Goal: Task Accomplishment & Management: Use online tool/utility

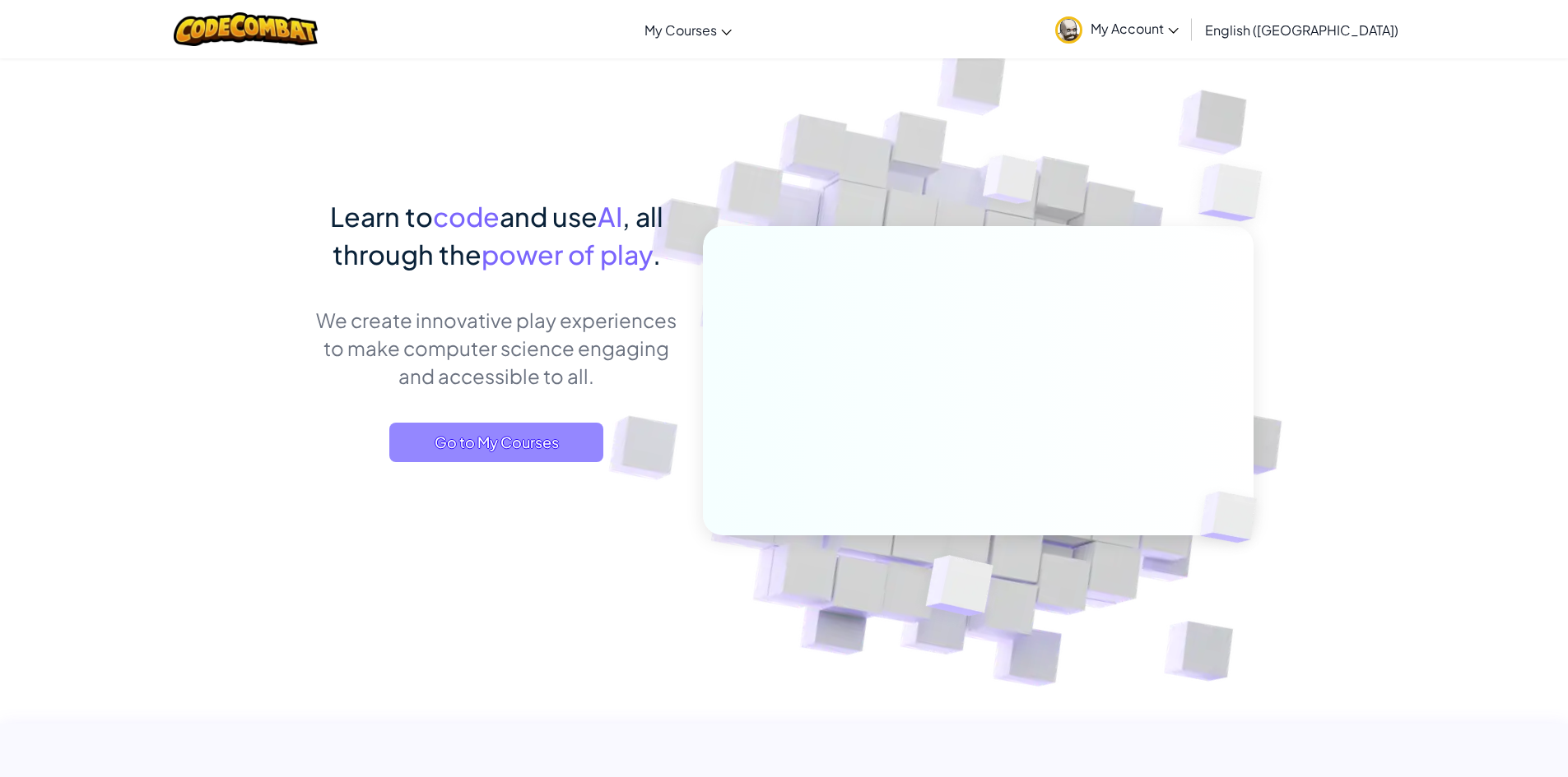
click at [464, 444] on span "Go to My Courses" at bounding box center [497, 442] width 214 height 39
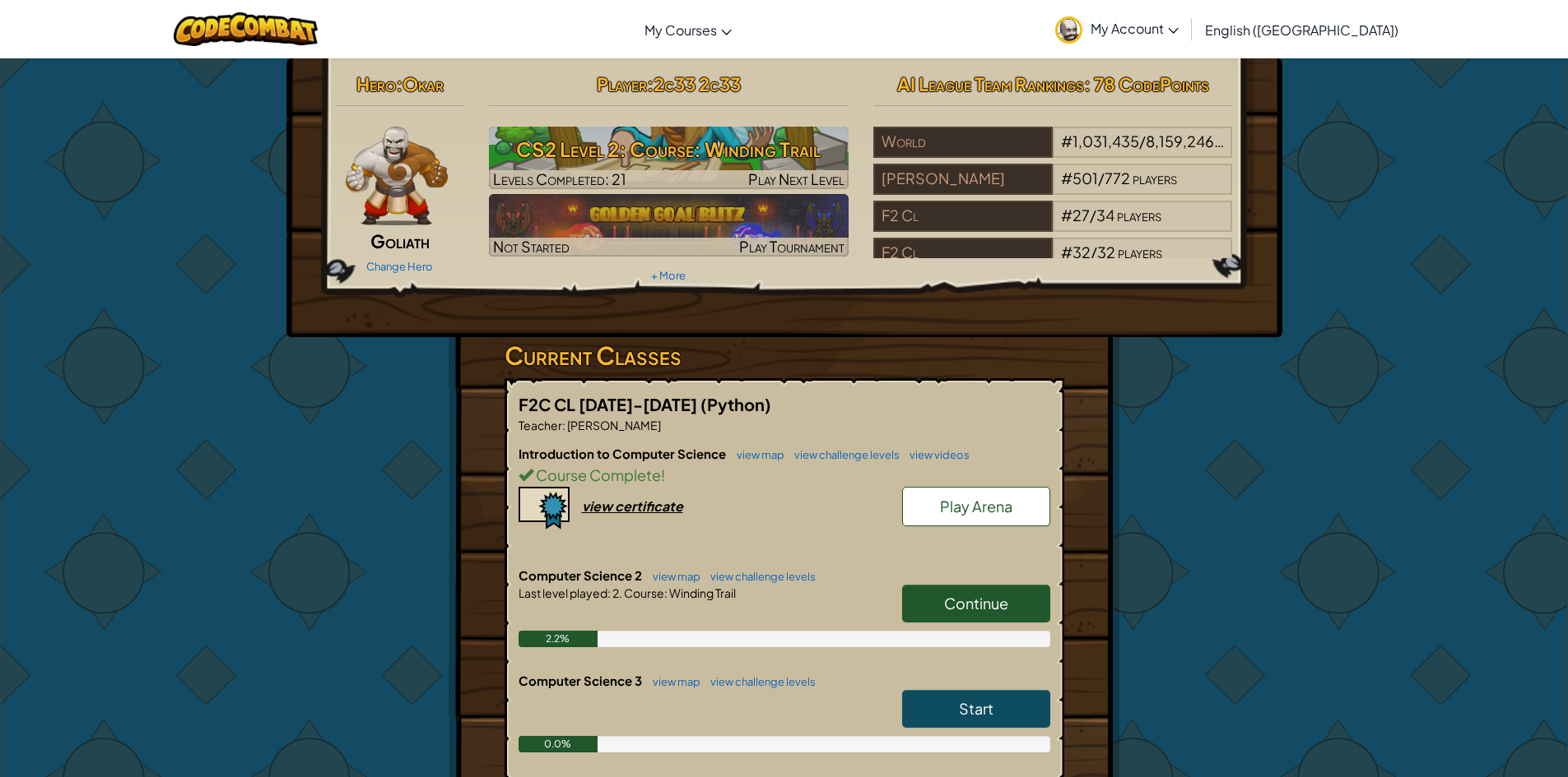
click at [706, 191] on div "Player : 2c33 2c33 CS2 Level 2: Course: Winding Trail Levels Completed: 21 Play…" at bounding box center [669, 177] width 384 height 221
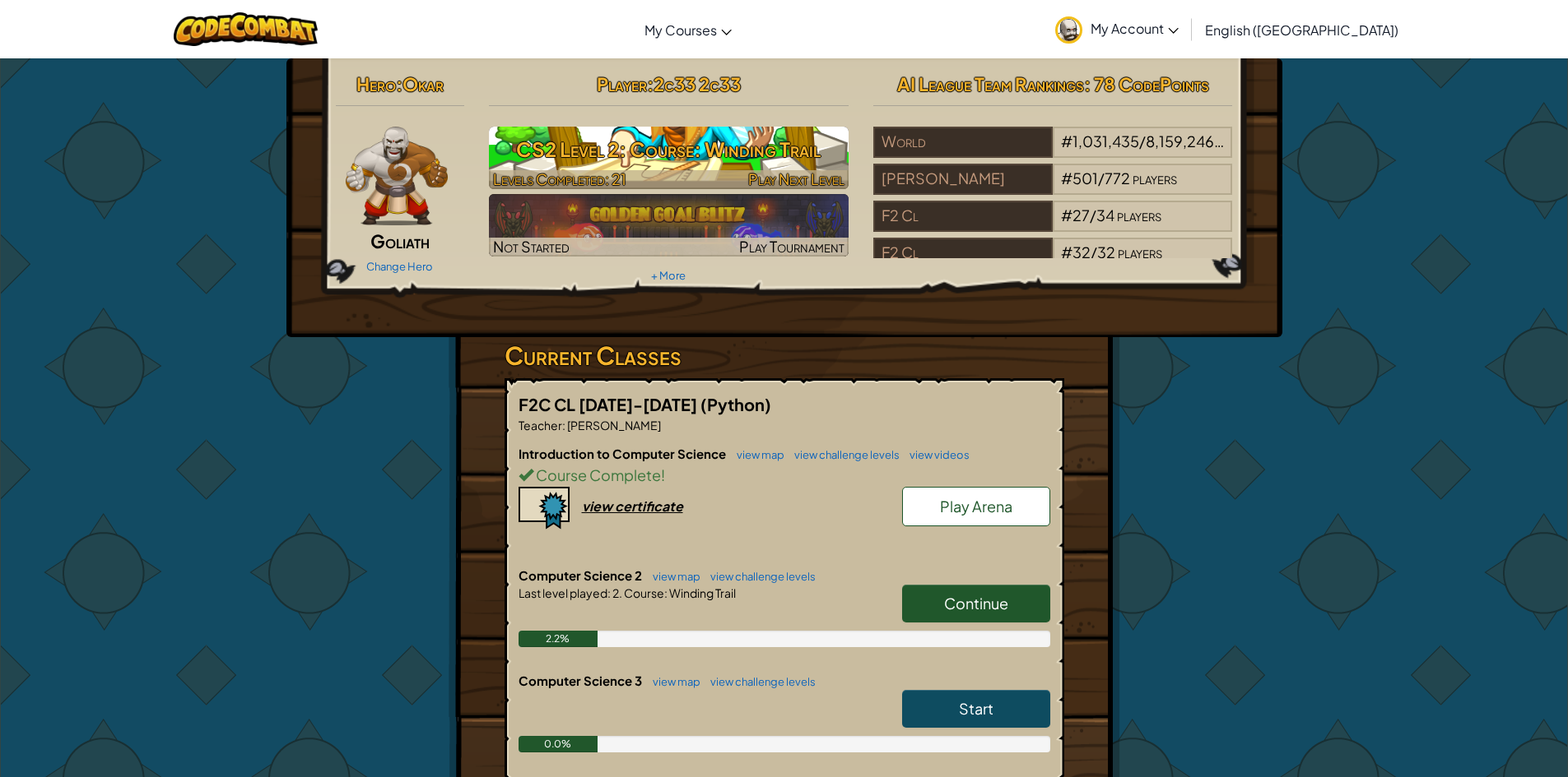
click at [705, 179] on div at bounding box center [669, 180] width 360 height 19
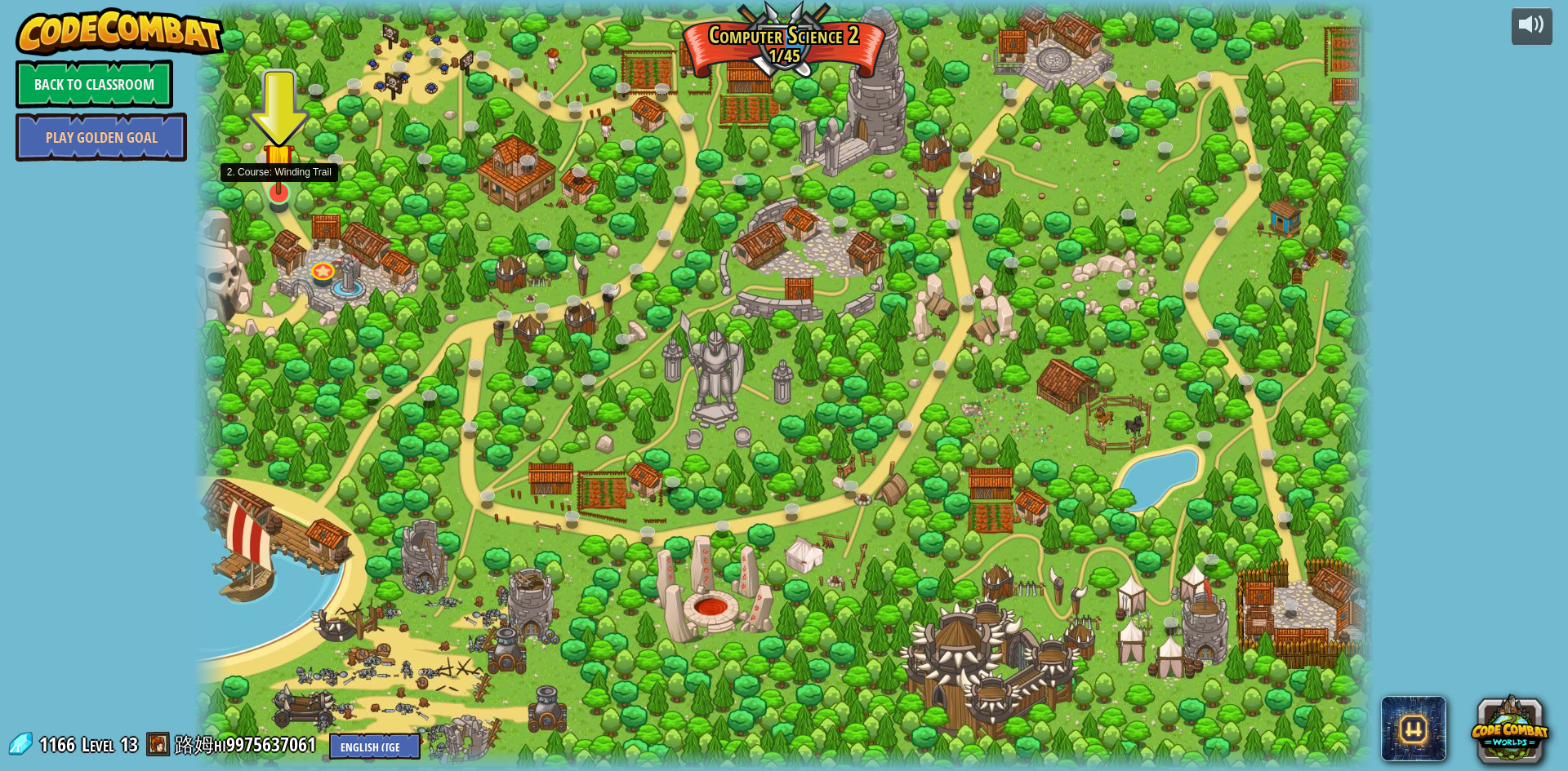
click at [286, 195] on div at bounding box center [279, 192] width 24 height 23
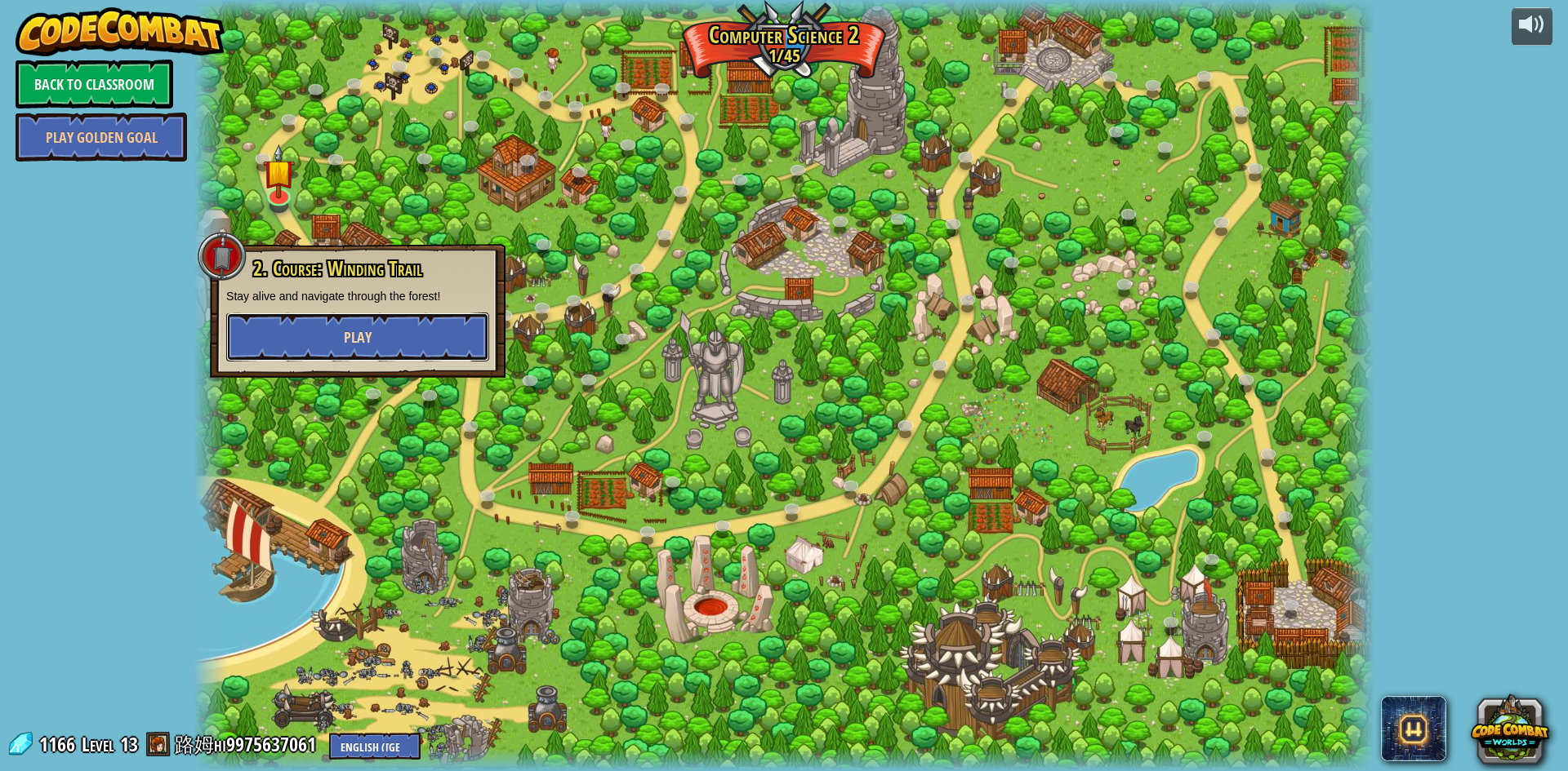
click at [341, 338] on button "Play" at bounding box center [358, 337] width 263 height 49
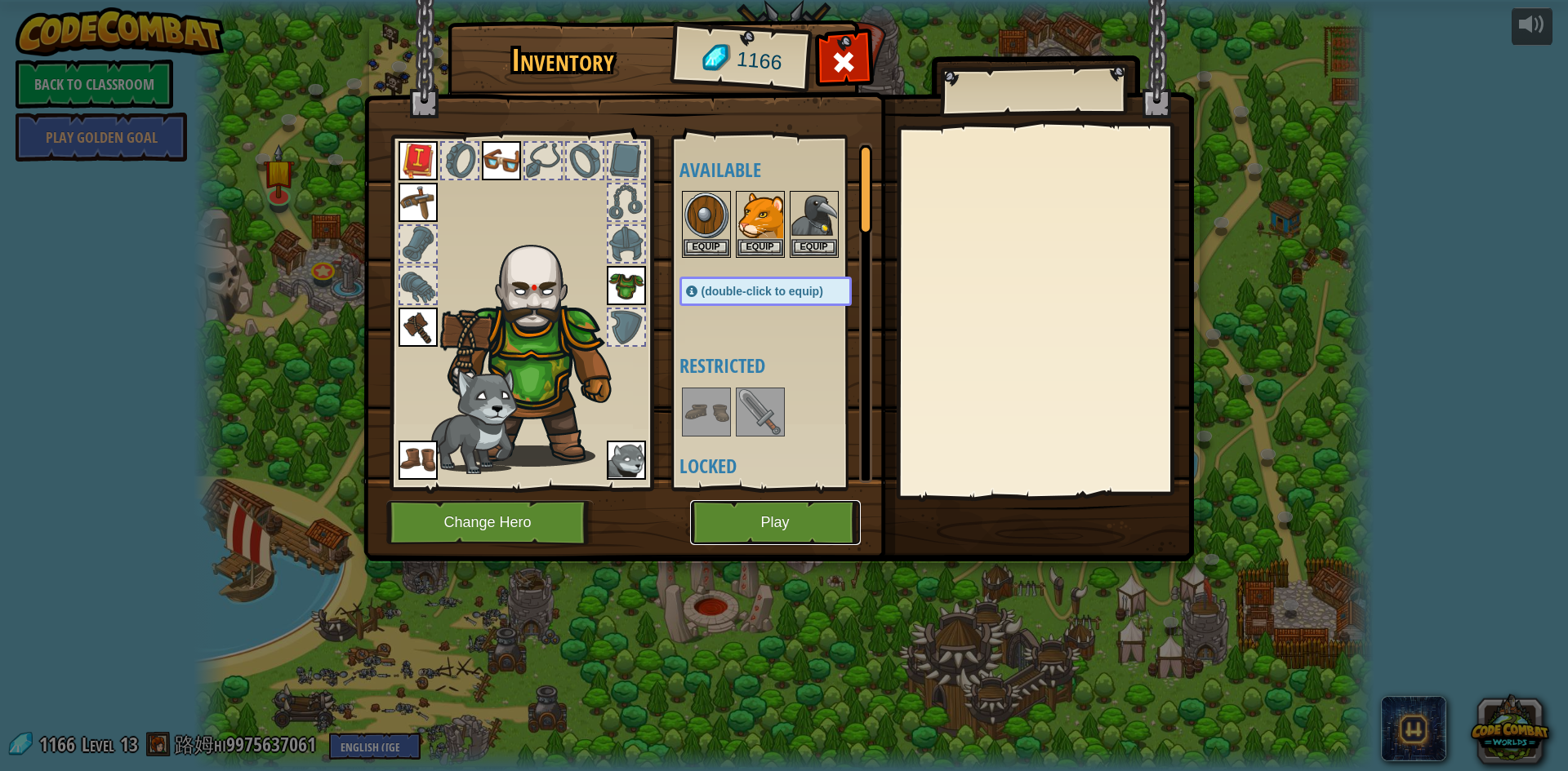
click at [806, 517] on button "Play" at bounding box center [776, 523] width 171 height 45
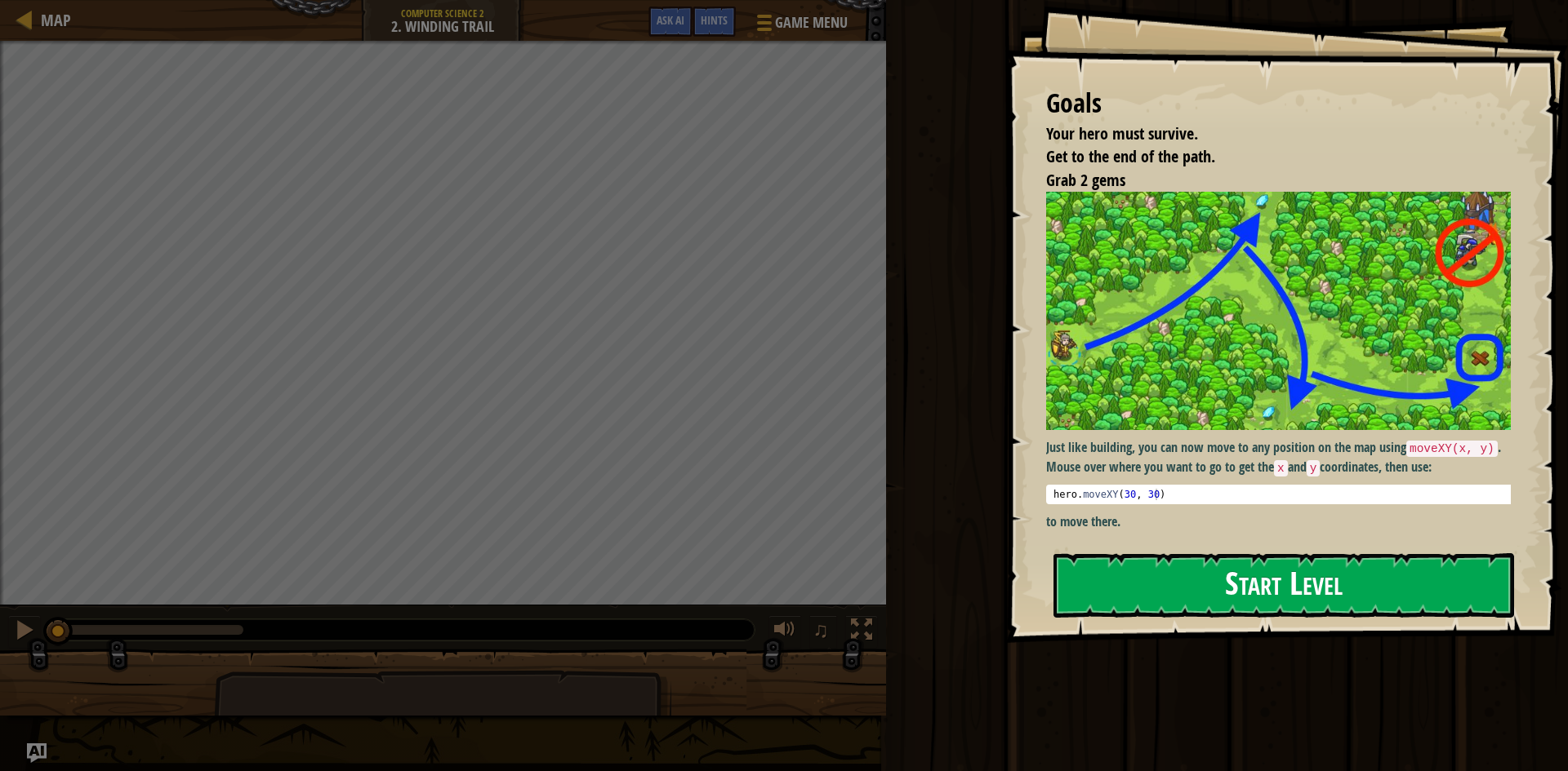
click at [1189, 600] on button "Start Level" at bounding box center [1283, 586] width 461 height 64
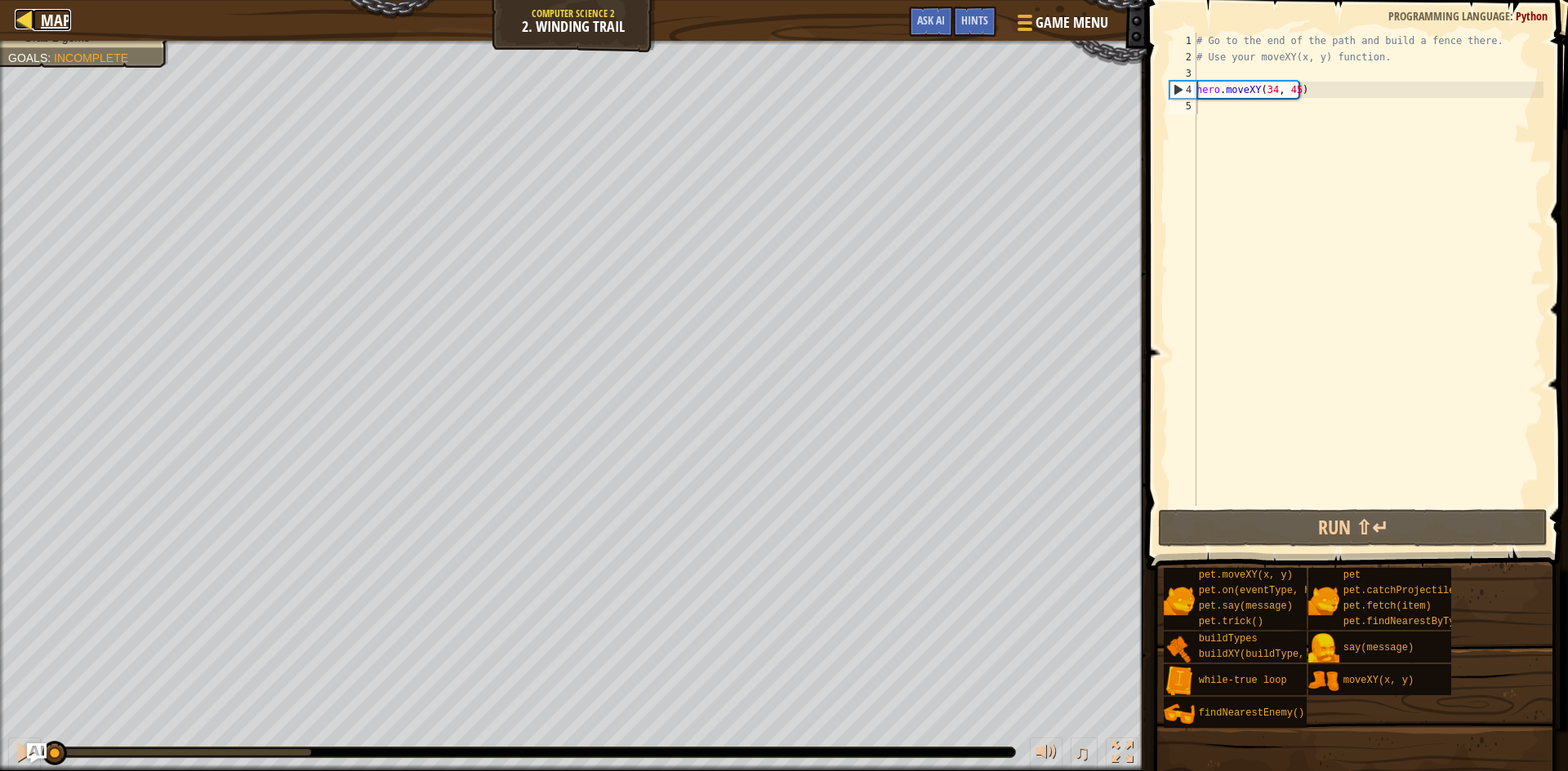
click at [23, 17] on div at bounding box center [24, 18] width 20 height 20
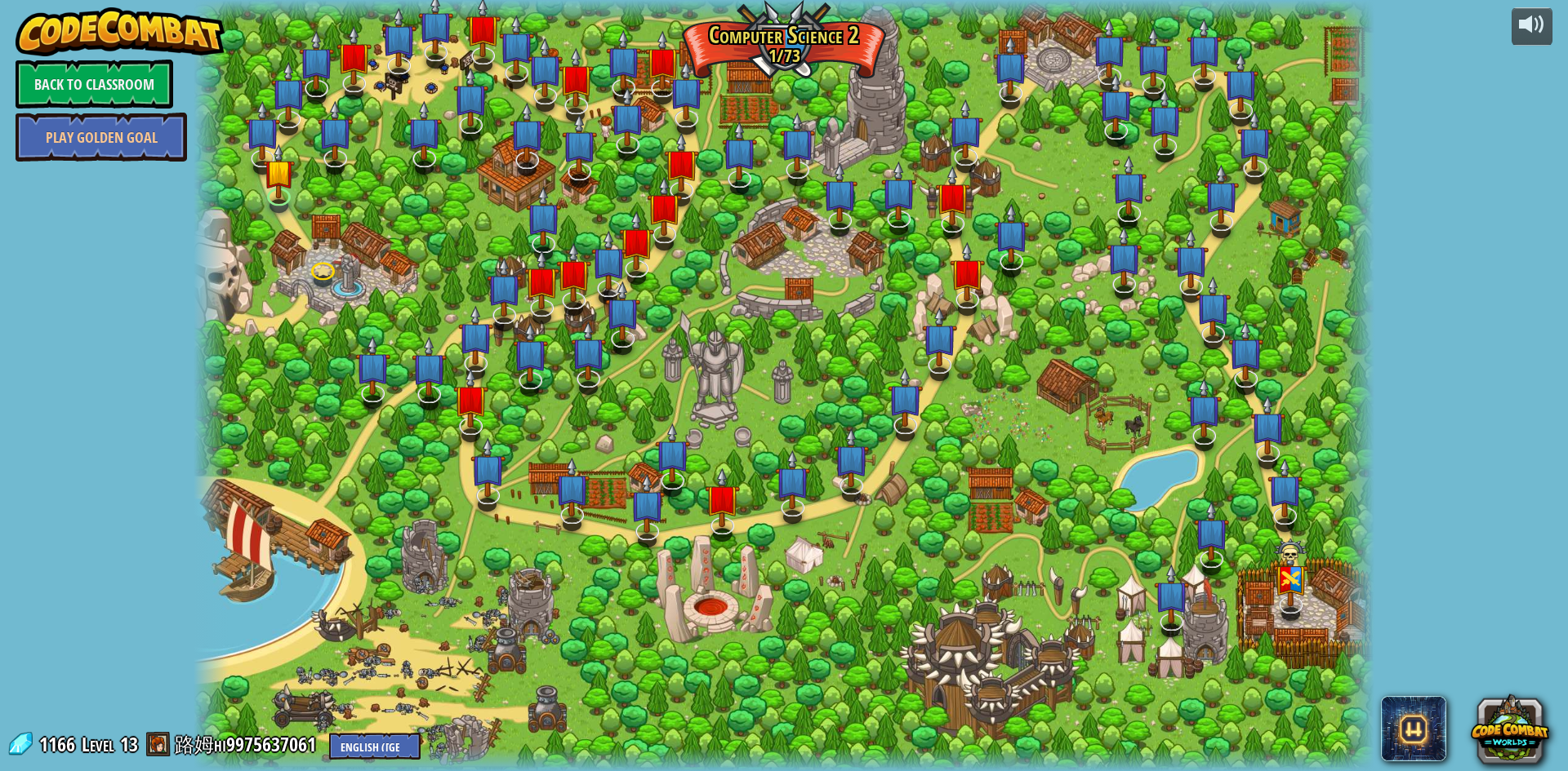
click at [136, 76] on link "Back to Classroom" at bounding box center [94, 84] width 158 height 49
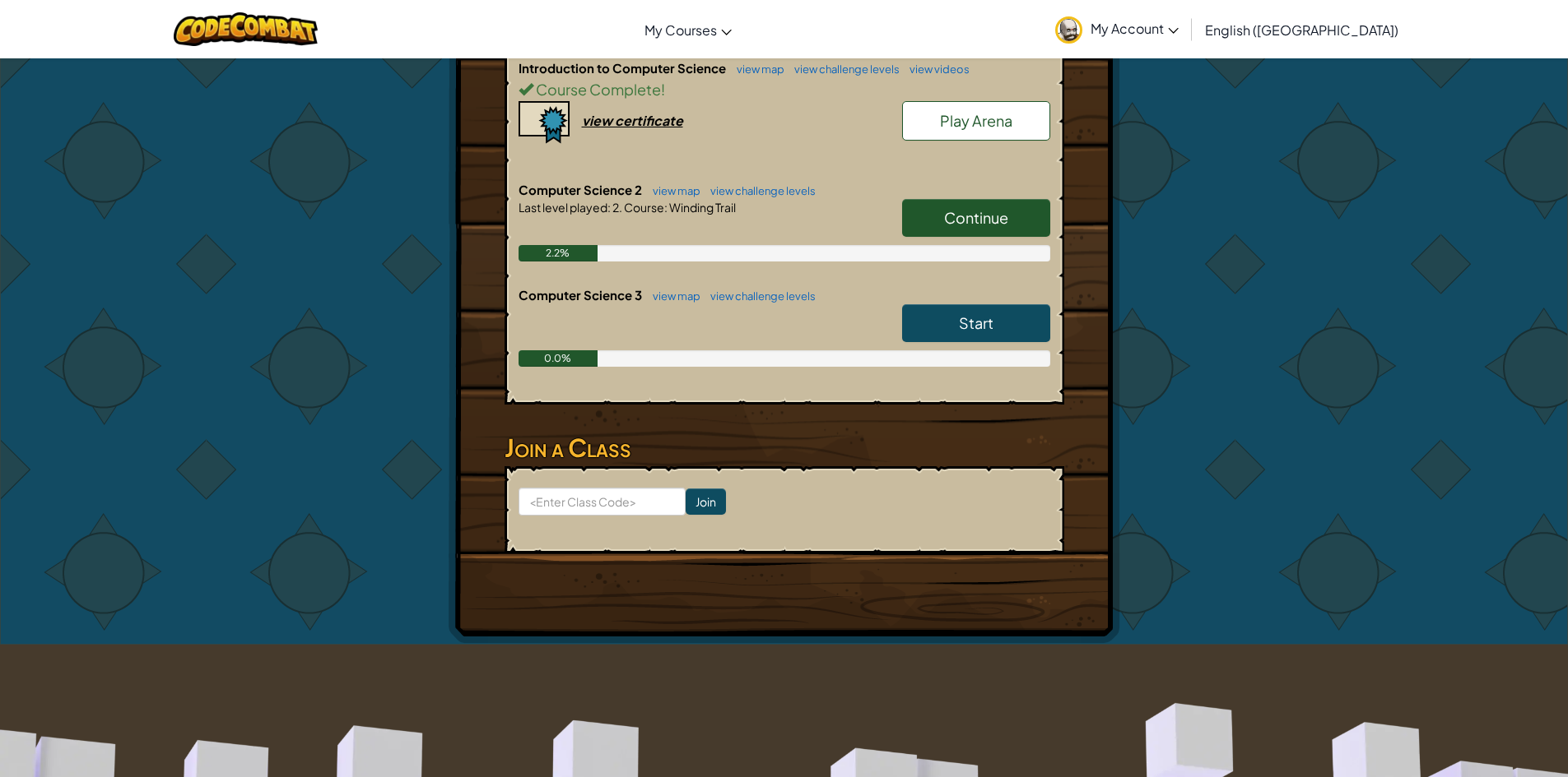
scroll to position [905, 0]
